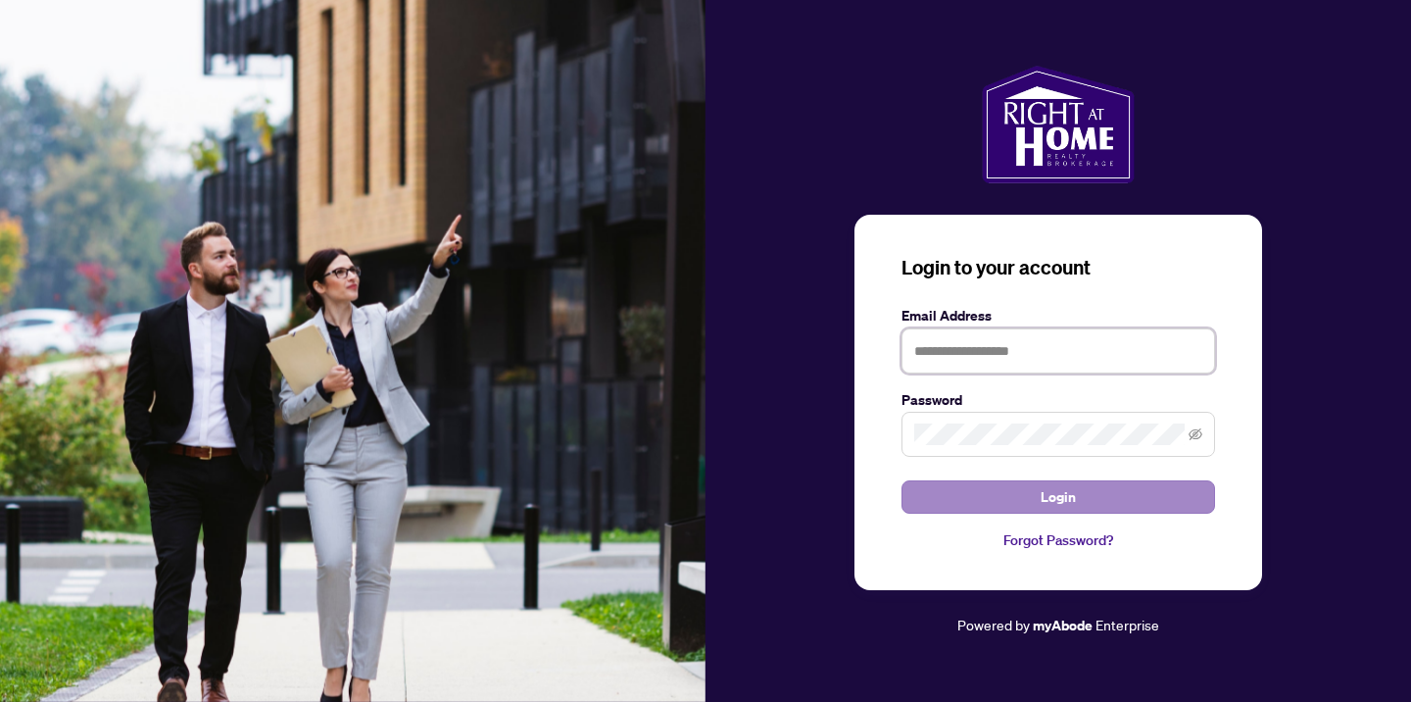
type input "**********"
click at [1053, 502] on span "Login" at bounding box center [1058, 496] width 35 height 31
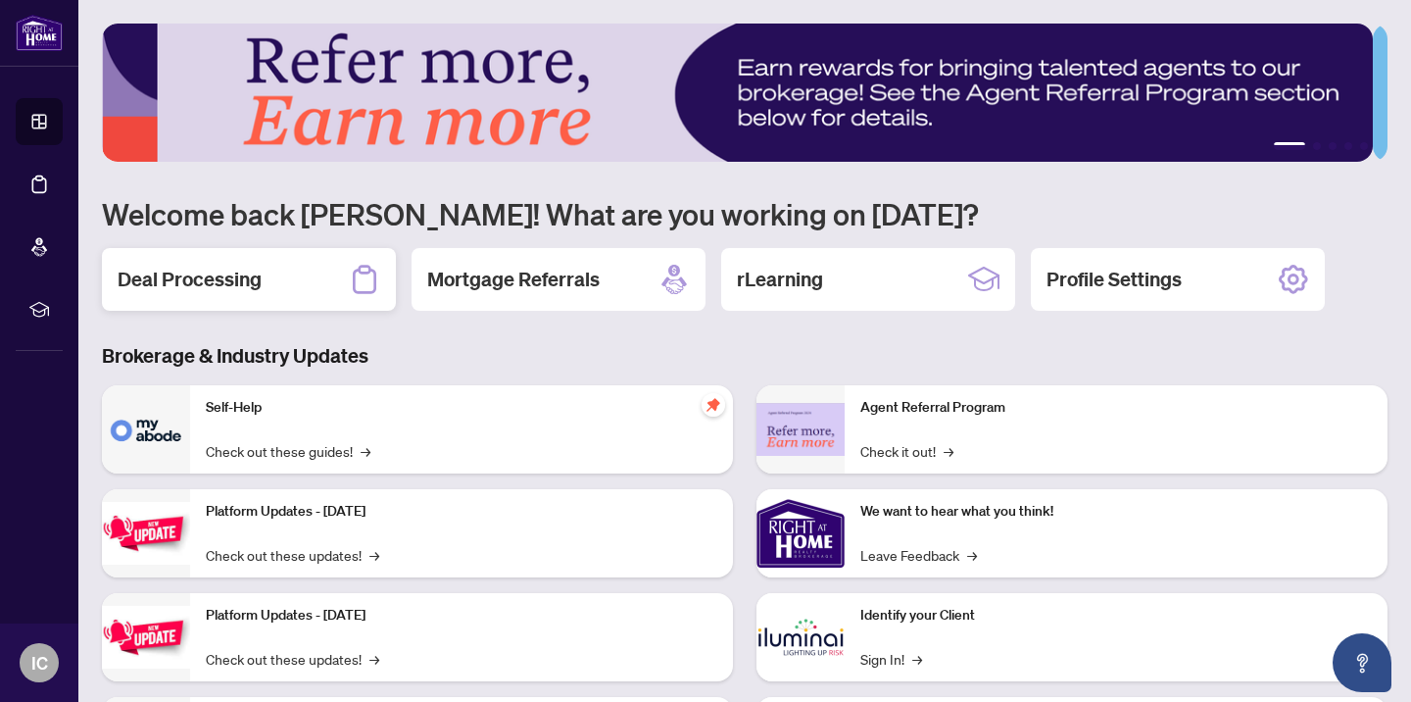
click at [193, 274] on h2 "Deal Processing" at bounding box center [190, 279] width 144 height 27
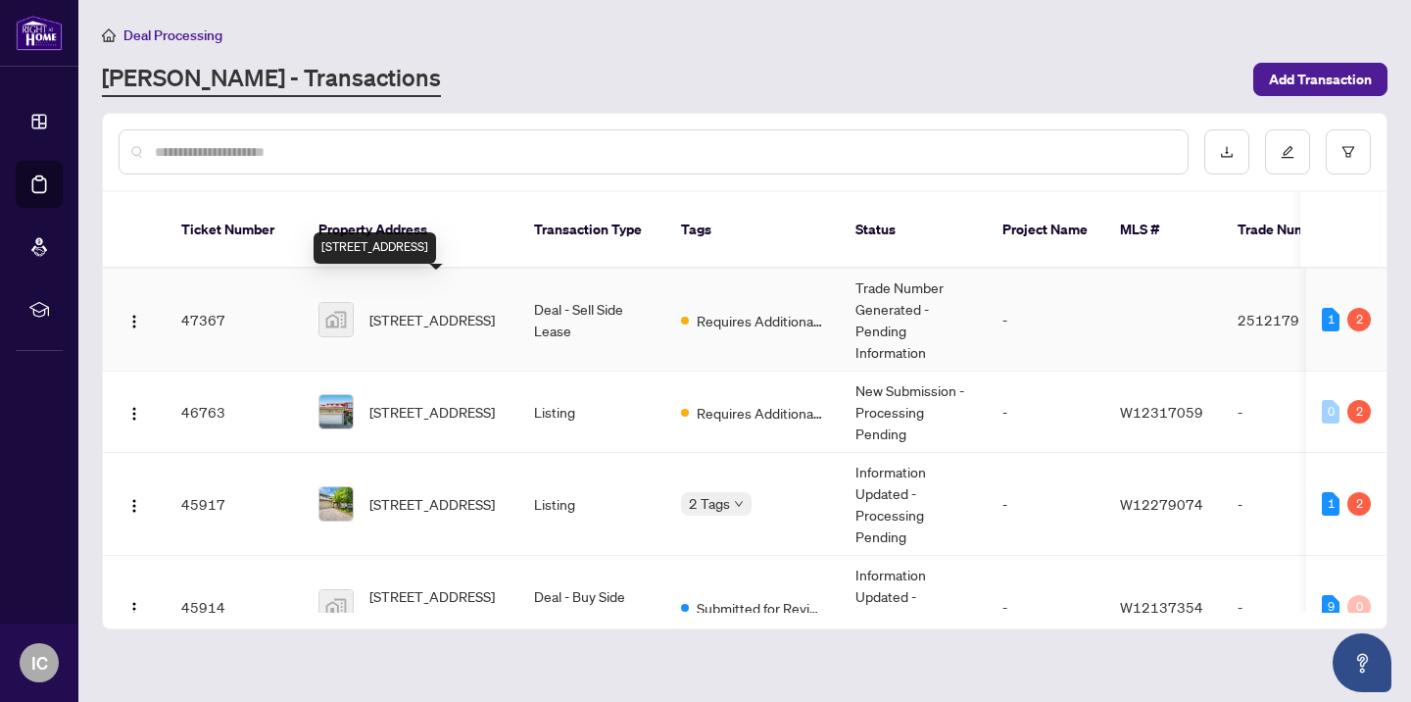
click at [411, 309] on span "[STREET_ADDRESS]" at bounding box center [431, 320] width 125 height 22
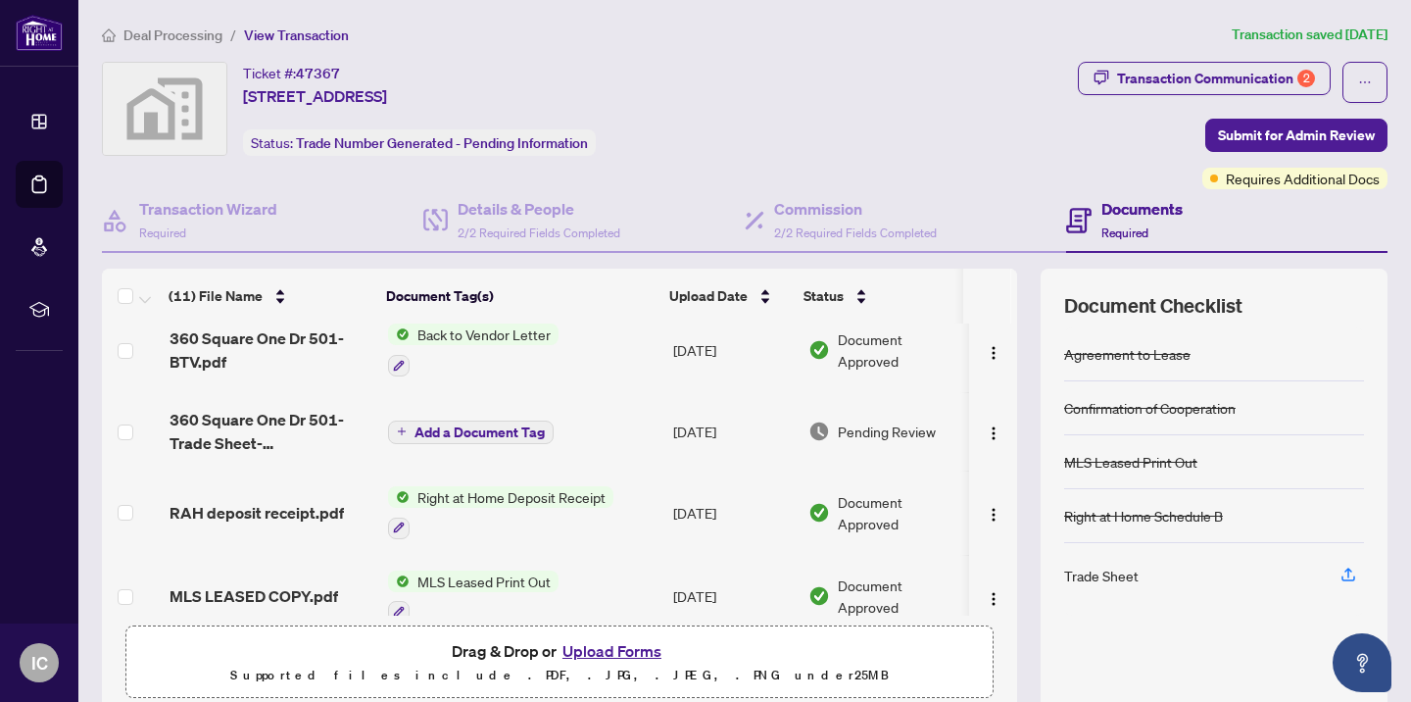
scroll to position [18, 0]
click at [496, 429] on span "Add a Document Tag" at bounding box center [480, 430] width 130 height 14
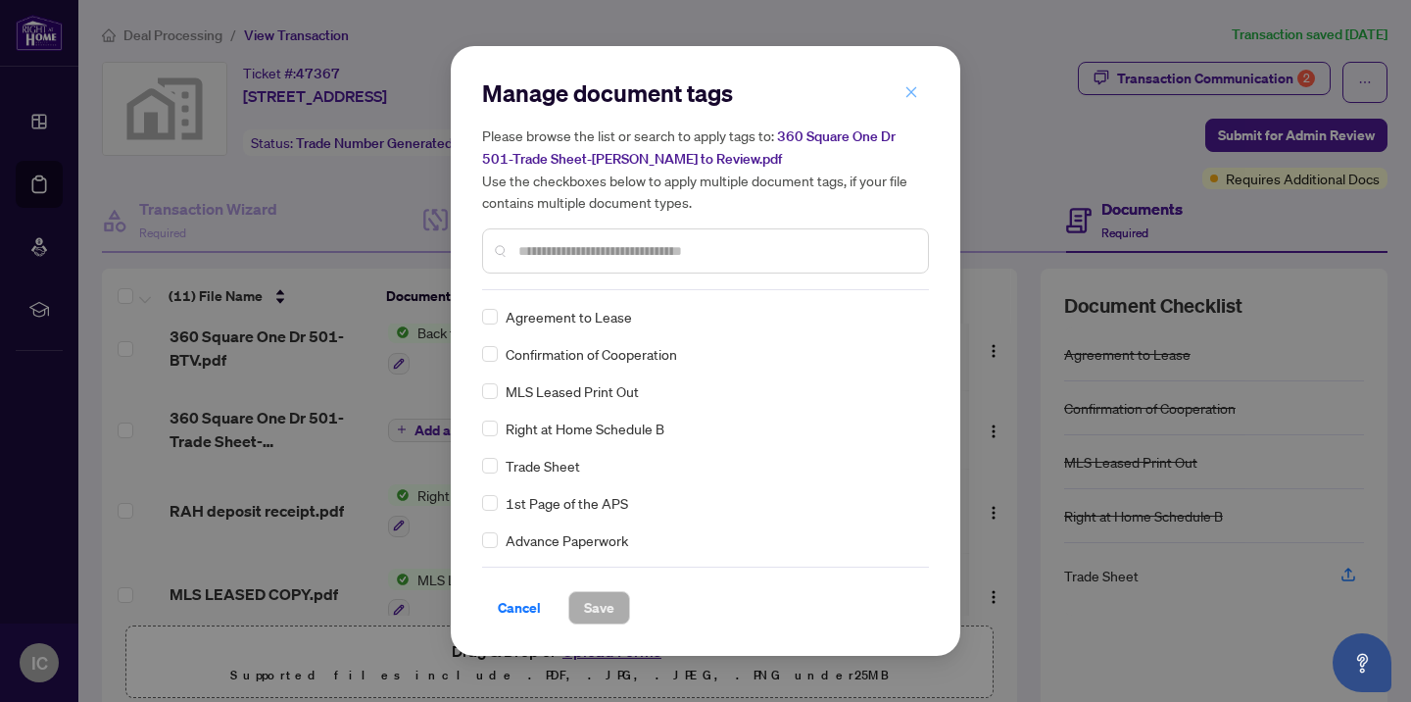
click at [910, 90] on icon "close" at bounding box center [912, 92] width 14 height 14
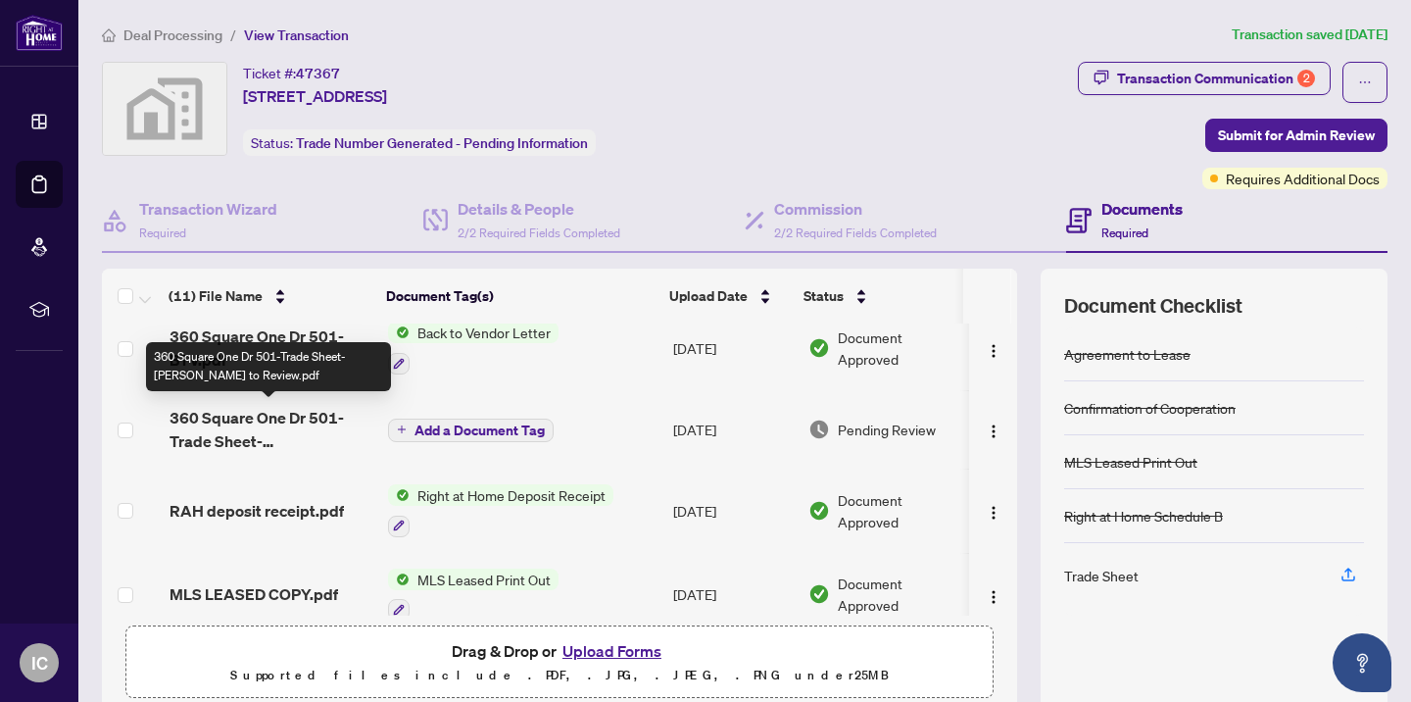
click at [224, 436] on span "360 Square One Dr 501-Trade Sheet-[PERSON_NAME] to Review.pdf" at bounding box center [271, 429] width 203 height 47
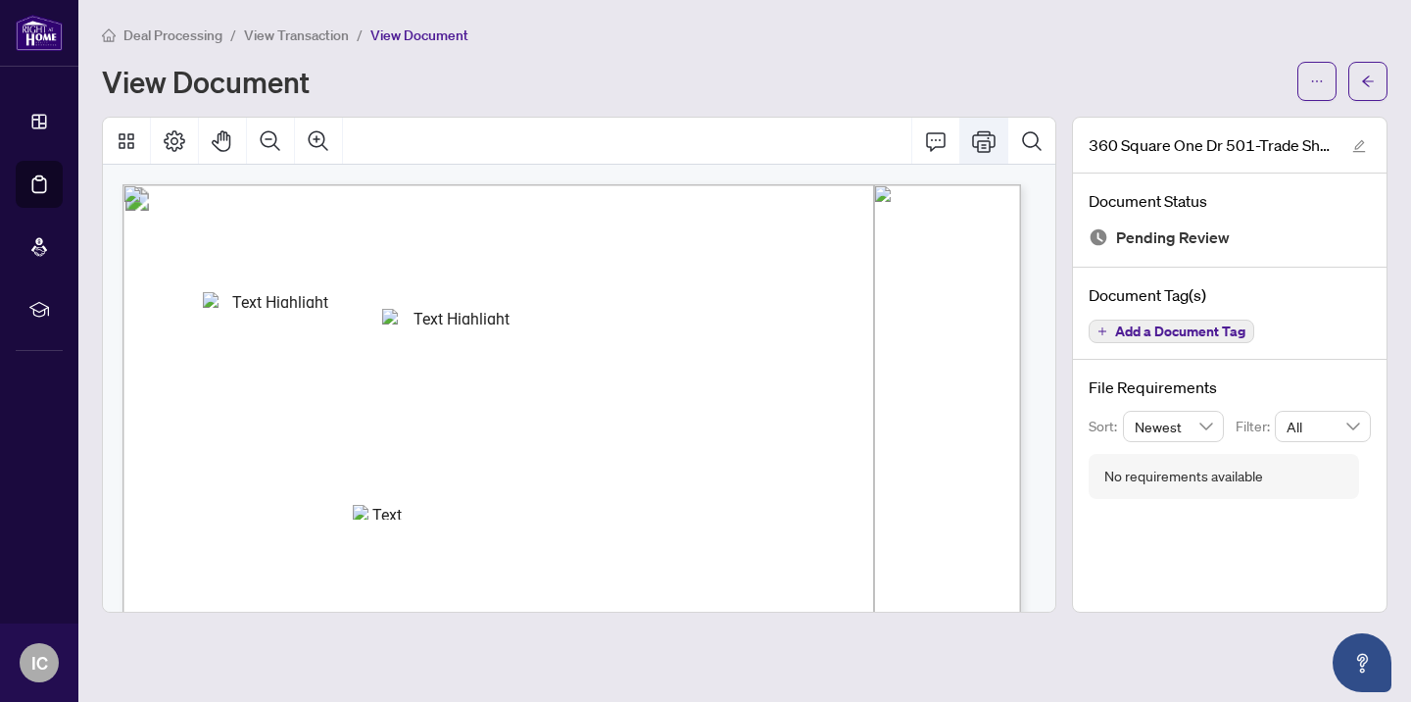
click at [984, 139] on icon "Print" at bounding box center [984, 141] width 24 height 22
